Goal: Task Accomplishment & Management: Use online tool/utility

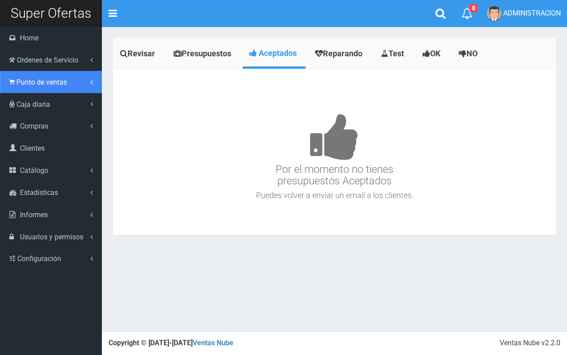
click at [39, 79] on span "Punto de ventas" at bounding box center [41, 82] width 51 height 8
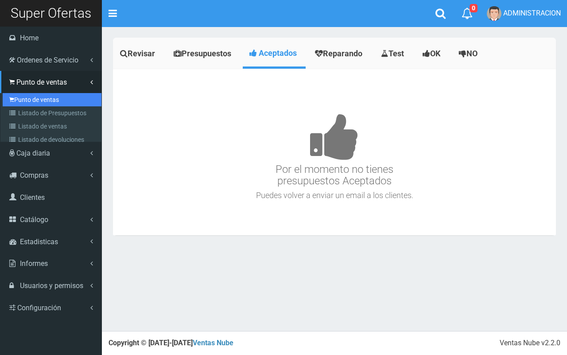
click at [41, 101] on link "Punto de ventas" at bounding box center [52, 99] width 99 height 13
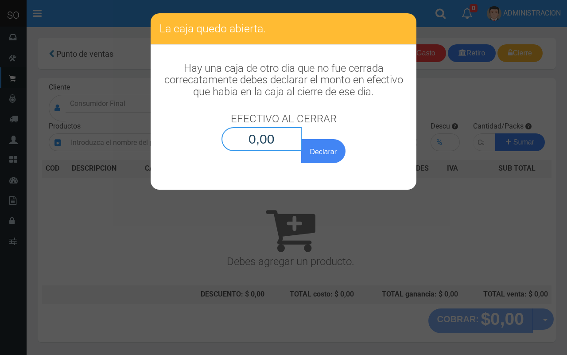
click at [273, 141] on input "0,00" at bounding box center [262, 139] width 80 height 24
type input "0,01"
click at [301, 139] on button "Declarar" at bounding box center [323, 151] width 44 height 24
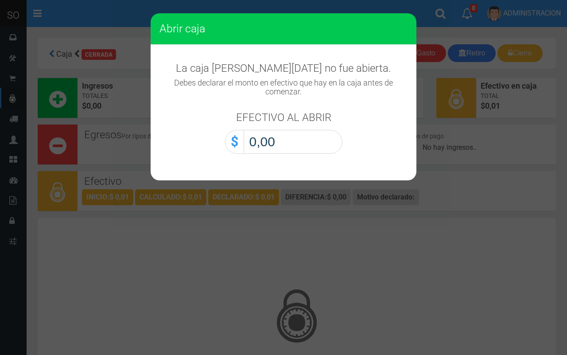
click at [331, 137] on input "0,00" at bounding box center [293, 142] width 99 height 24
type input "0,01"
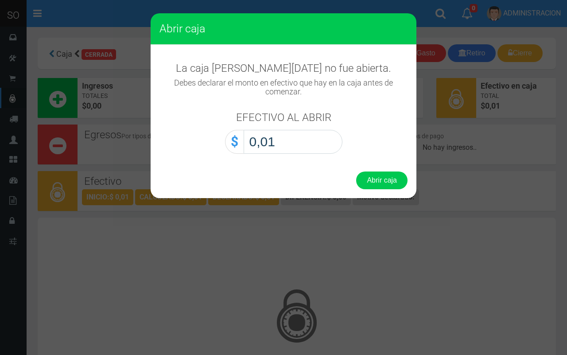
click at [356, 172] on button "Abrir caja" at bounding box center [381, 181] width 51 height 18
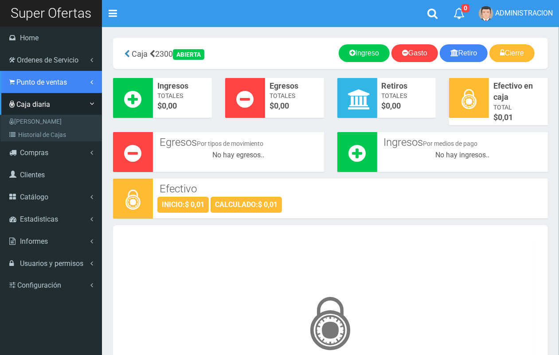
drag, startPoint x: 12, startPoint y: 86, endPoint x: 19, endPoint y: 100, distance: 15.7
click at [12, 86] on link "Punto de ventas" at bounding box center [51, 82] width 102 height 22
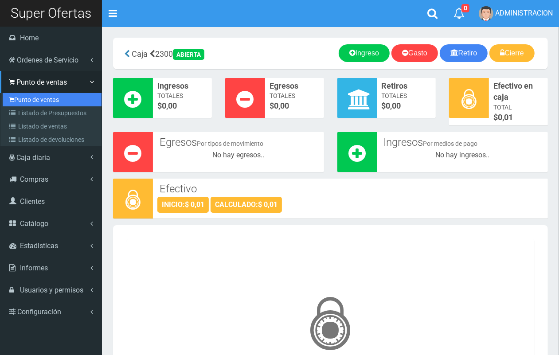
click at [21, 98] on link "Punto de ventas" at bounding box center [52, 99] width 99 height 13
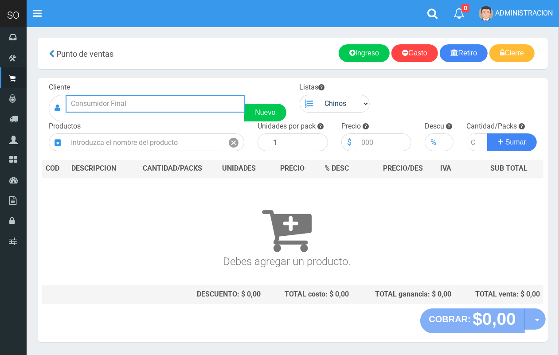
click at [167, 102] on input "text" at bounding box center [155, 104] width 179 height 18
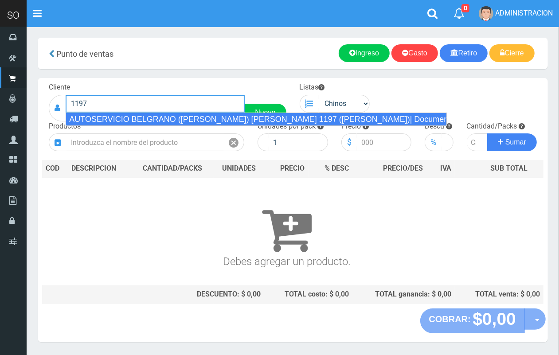
click at [164, 123] on div "AUTOSERVICIO BELGRANO (JULIAN) BELGRANO 1197 (LUJAN)| Documento: 123456755 | Te…" at bounding box center [256, 119] width 381 height 13
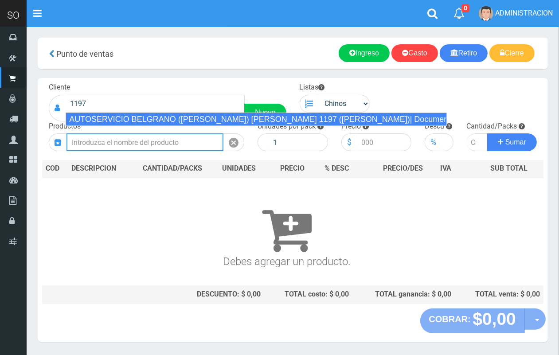
type input "AUTOSERVICIO BELGRANO (JULIAN) BELGRANO 1197 (LUJAN)| Documento: 123456755 | Te…"
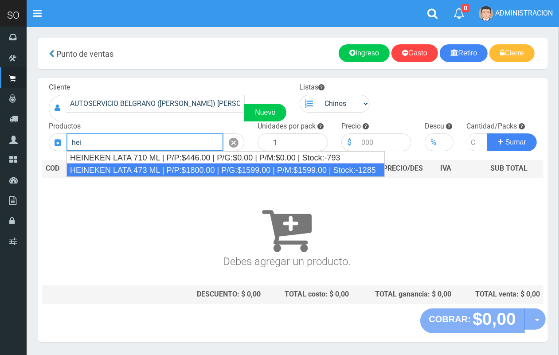
click at [129, 168] on div "HEINEKEN LATA 473 ML | P/P:$1800.00 | P/G:$1599.00 | P/M:$1599.00 | Stock:-1285" at bounding box center [225, 170] width 318 height 13
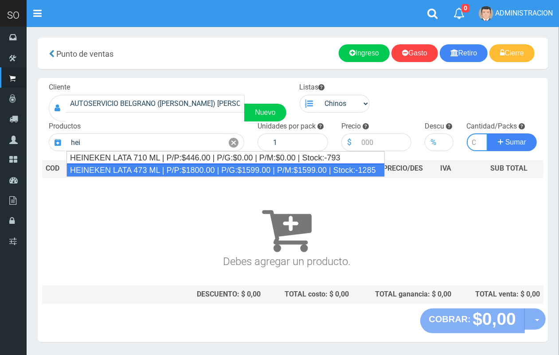
type input "HEINEKEN LATA 473 ML | P/P:$1800.00 | P/G:$1599.00 | P/M:$1599.00 | Stock:-1285"
type input "24"
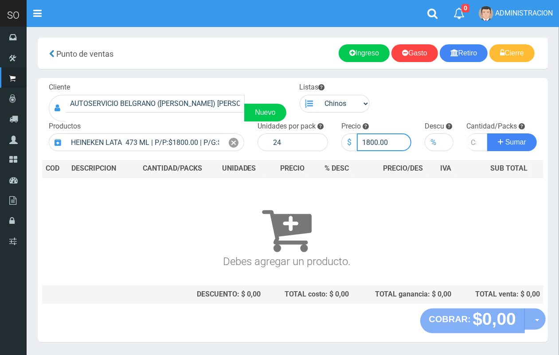
click at [377, 143] on input "1800.00" at bounding box center [384, 142] width 55 height 18
type input "1750.00"
click at [470, 141] on input "number" at bounding box center [477, 142] width 21 height 18
type input "1"
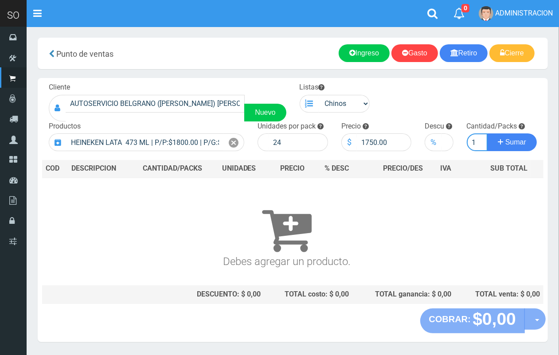
click at [487, 133] on button "Sumar" at bounding box center [512, 142] width 50 height 18
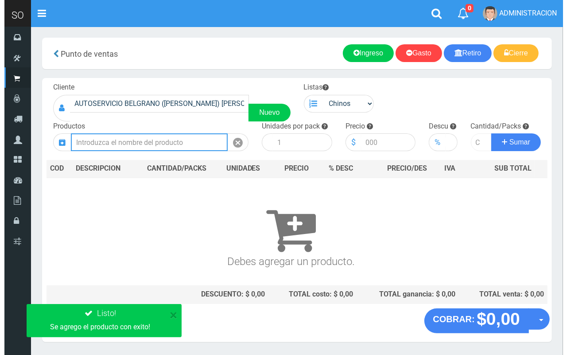
scroll to position [0, 0]
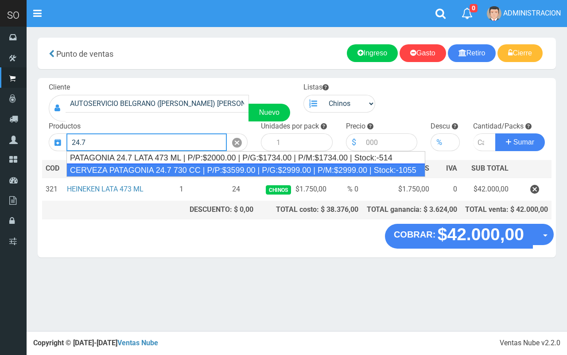
click at [160, 172] on div "CERVEZA PATAGONIA 24.7 730 CC | P/P:$3599.00 | P/G:$2999.00 | P/M:$2999.00 | St…" at bounding box center [245, 170] width 359 height 13
type input "CERVEZA PATAGONIA 24.7 730 CC | P/P:$3599.00 | P/G:$2999.00 | P/M:$2999.00 | St…"
type input "6"
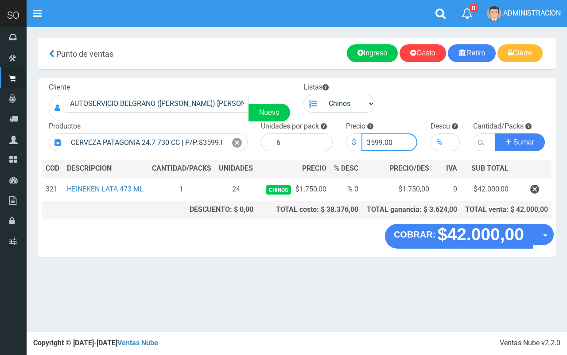
drag, startPoint x: 382, startPoint y: 143, endPoint x: 371, endPoint y: 141, distance: 11.7
click at [371, 141] on input "3599.00" at bounding box center [390, 142] width 56 height 18
type input "3000.00"
click at [479, 141] on input "number" at bounding box center [484, 142] width 23 height 18
type input "2"
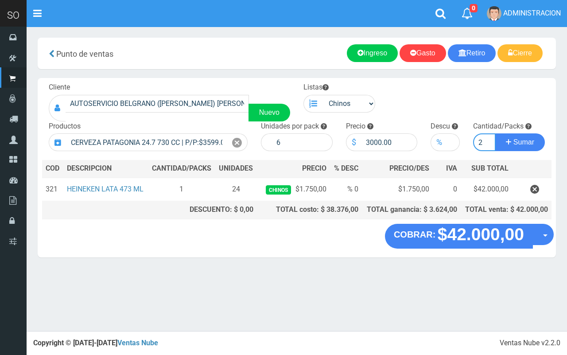
click at [496, 133] on button "Sumar" at bounding box center [521, 142] width 50 height 18
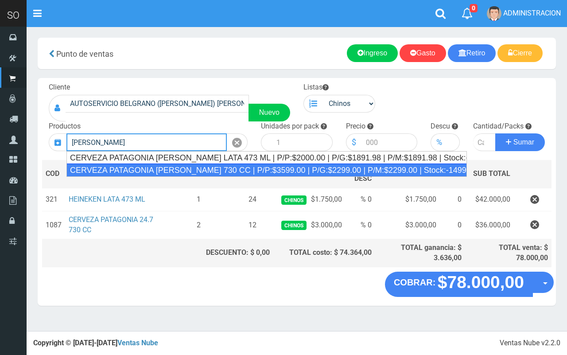
click at [192, 165] on div "CERVEZA PATAGONIA AMBER LAGER 730 CC | P/P:$3599.00 | P/G:$2299.00 | P/M:$2299.…" at bounding box center [266, 170] width 401 height 13
type input "CERVEZA PATAGONIA AMBER LAGER 730 CC | P/P:$3599.00 | P/G:$2299.00 | P/M:$2299.…"
type input "6"
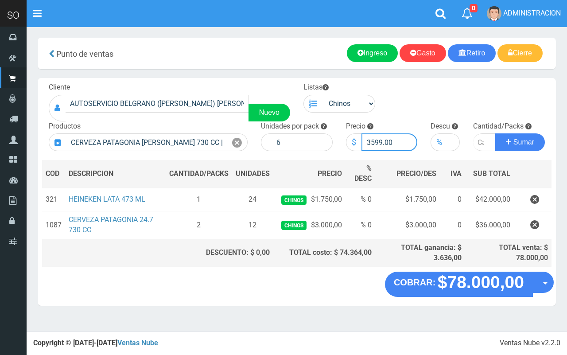
drag, startPoint x: 382, startPoint y: 139, endPoint x: 371, endPoint y: 137, distance: 10.9
click at [371, 137] on input "3599.00" at bounding box center [390, 142] width 56 height 18
type input "3000.00"
click at [478, 145] on input "number" at bounding box center [484, 142] width 23 height 18
type input "3"
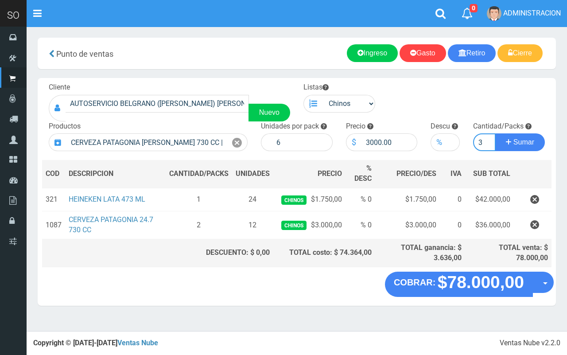
click at [496, 133] on button "Sumar" at bounding box center [521, 142] width 50 height 18
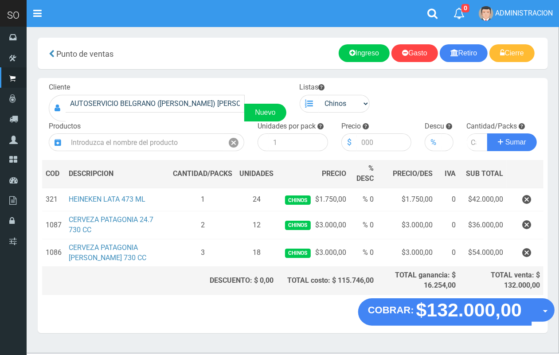
click at [541, 315] on button "Opciones" at bounding box center [542, 309] width 23 height 23
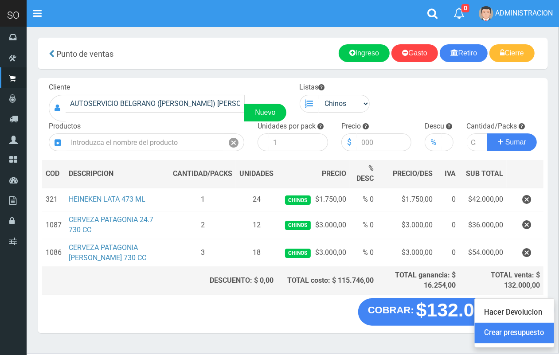
click at [542, 331] on link "Crear presupuesto" at bounding box center [514, 333] width 79 height 20
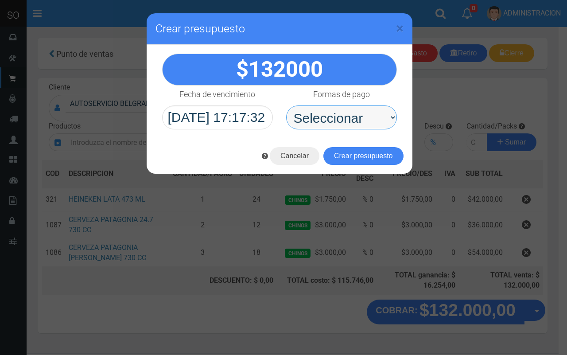
click at [337, 125] on select "Seleccionar Efectivo Tarjeta de Crédito Depósito Débito" at bounding box center [341, 118] width 111 height 24
select select "Efectivo"
click at [286, 106] on select "Seleccionar Efectivo Tarjeta de Crédito Depósito Débito" at bounding box center [341, 118] width 111 height 24
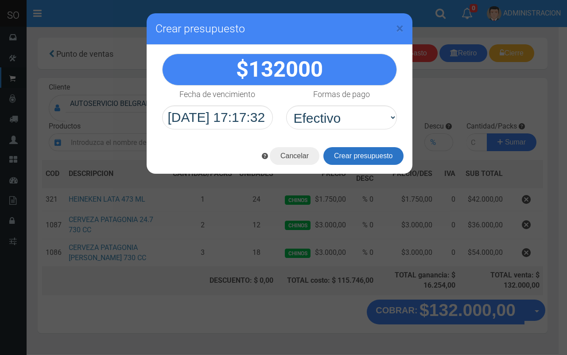
click at [341, 152] on button "Crear presupuesto" at bounding box center [364, 156] width 80 height 18
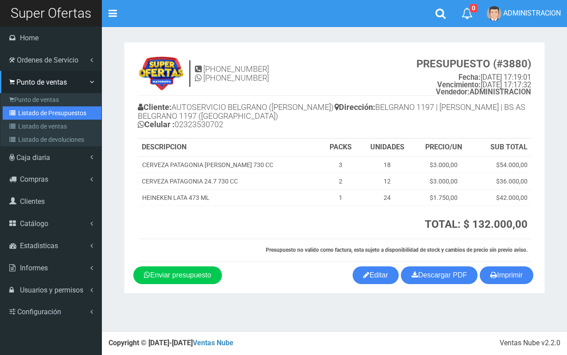
click at [38, 117] on link "Listado de Presupuestos" at bounding box center [52, 112] width 99 height 13
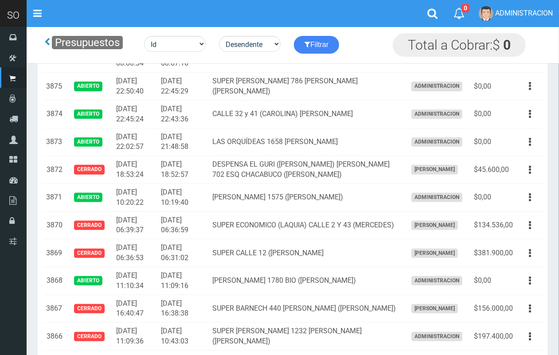
scroll to position [90, 0]
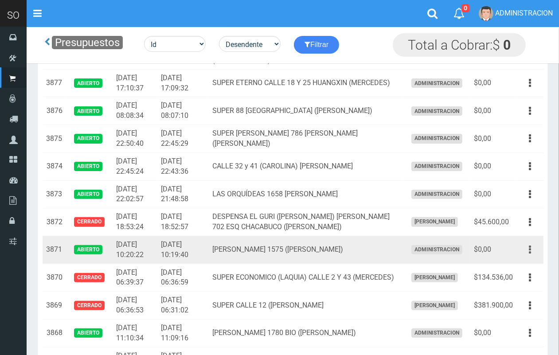
click at [533, 250] on button "button" at bounding box center [530, 250] width 20 height 16
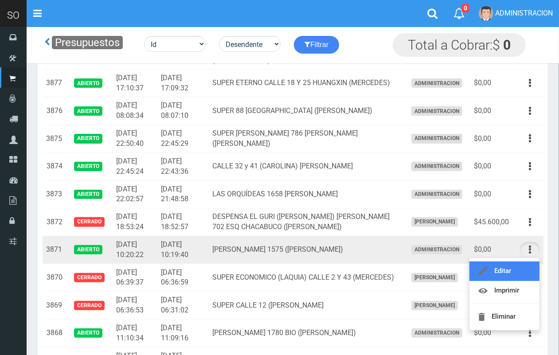
click at [513, 270] on link "Editar" at bounding box center [504, 272] width 70 height 20
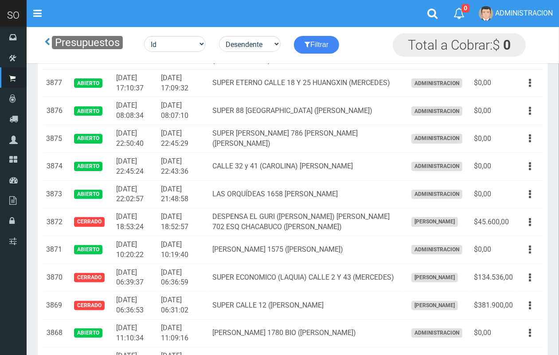
scroll to position [0, 0]
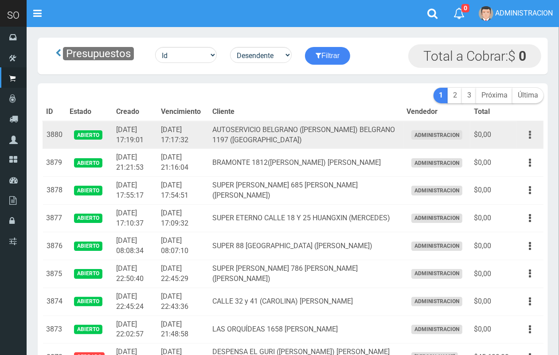
click at [529, 137] on icon "button" at bounding box center [530, 135] width 2 height 16
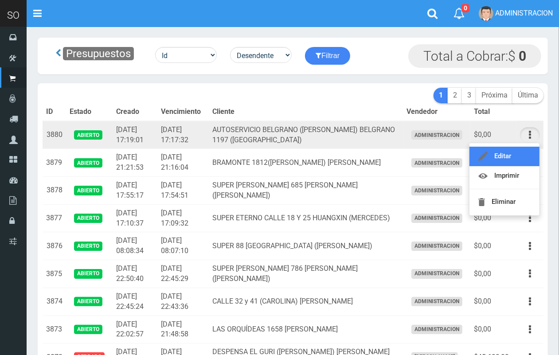
click at [515, 162] on link "Editar" at bounding box center [504, 157] width 70 height 20
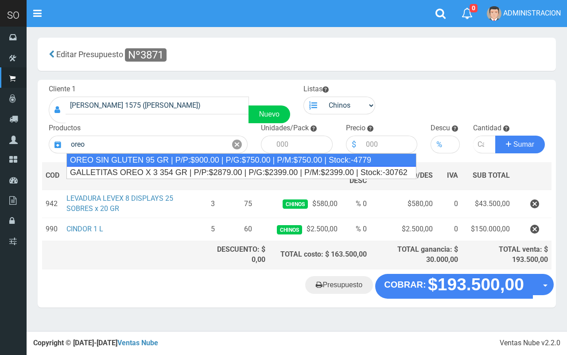
click at [127, 156] on div "OREO SIN GLUTEN 95 GR | P/P:$900.00 | P/G:$750.00 | P/M:$750.00 | Stock:-4779" at bounding box center [241, 159] width 350 height 13
type input "OREO SIN GLUTEN 95 GR | P/P:$900.00 | P/G:$750.00 | P/M:$750.00 | Stock:-4779"
type input "24"
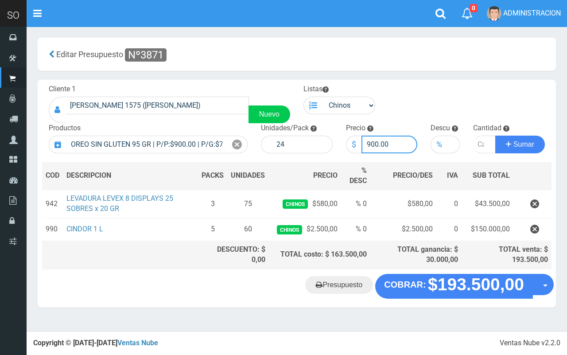
drag, startPoint x: 379, startPoint y: 141, endPoint x: 366, endPoint y: 141, distance: 12.9
click at [366, 141] on input "900.00" at bounding box center [390, 145] width 56 height 18
type input "863.00"
click at [479, 142] on input "number" at bounding box center [484, 145] width 23 height 18
type input "5"
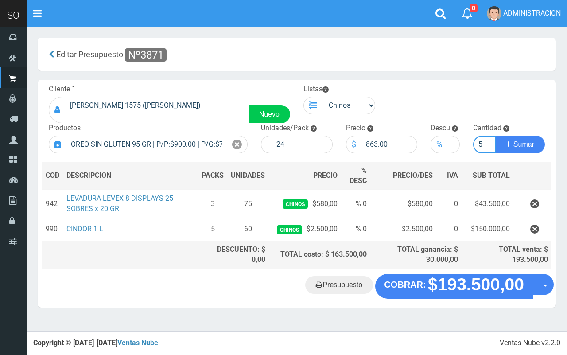
click at [496, 136] on button "Sumar" at bounding box center [521, 145] width 50 height 18
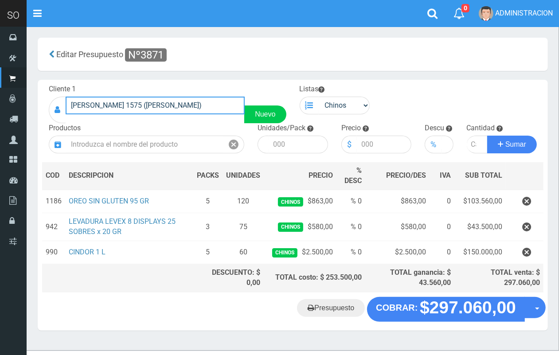
drag, startPoint x: 189, startPoint y: 99, endPoint x: 51, endPoint y: 103, distance: 137.9
click at [51, 103] on div "LUCIANO REYES 1575 (CAMPANA) Nuevo" at bounding box center [168, 110] width 238 height 27
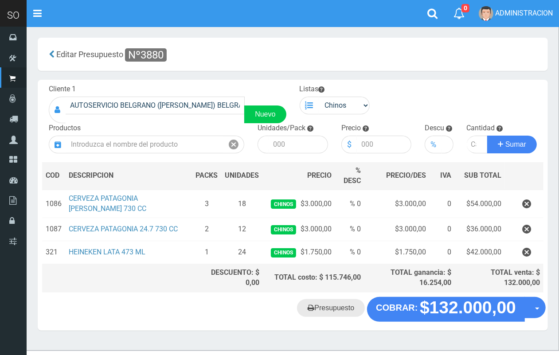
click at [326, 312] on link "Presupuesto" at bounding box center [331, 308] width 68 height 18
